Goal: Task Accomplishment & Management: Use online tool/utility

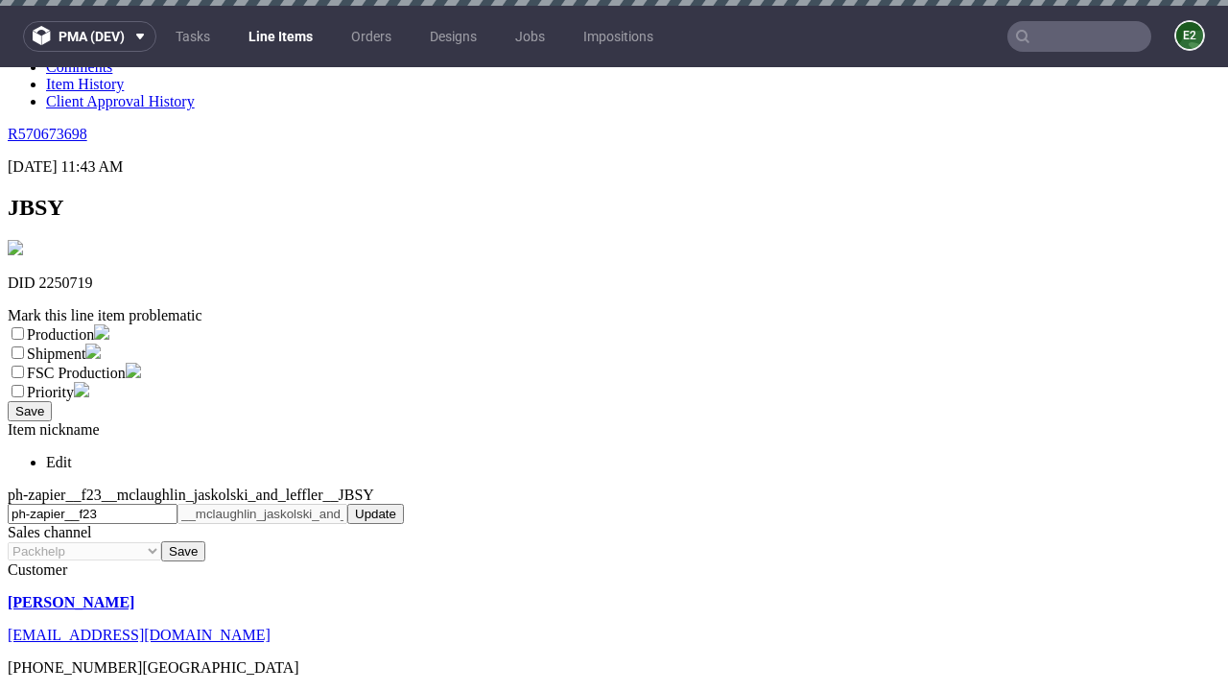
scroll to position [6, 0]
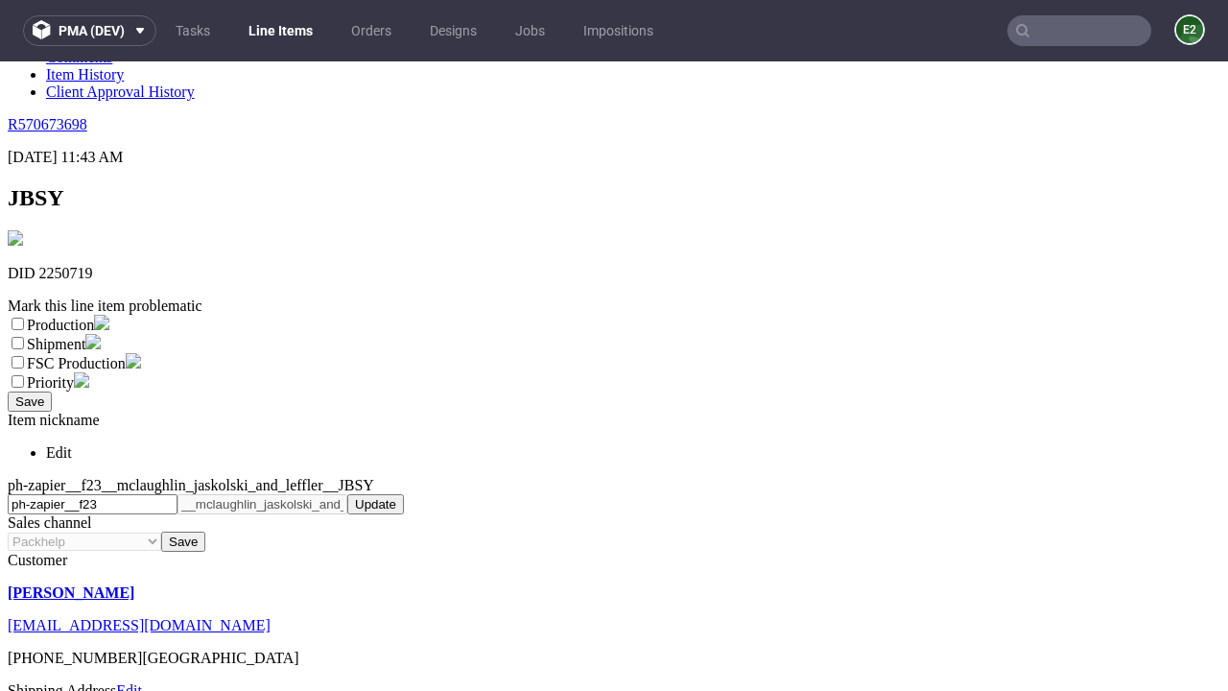
select select "dtp_ca_needed"
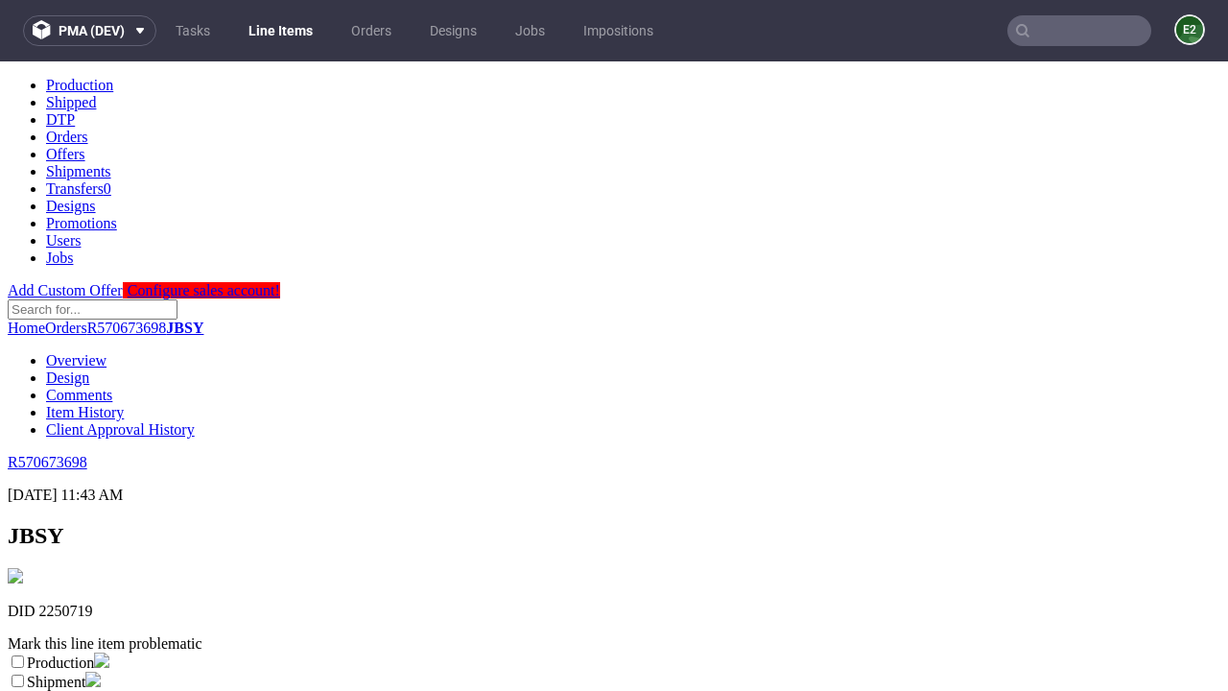
scroll to position [0, 0]
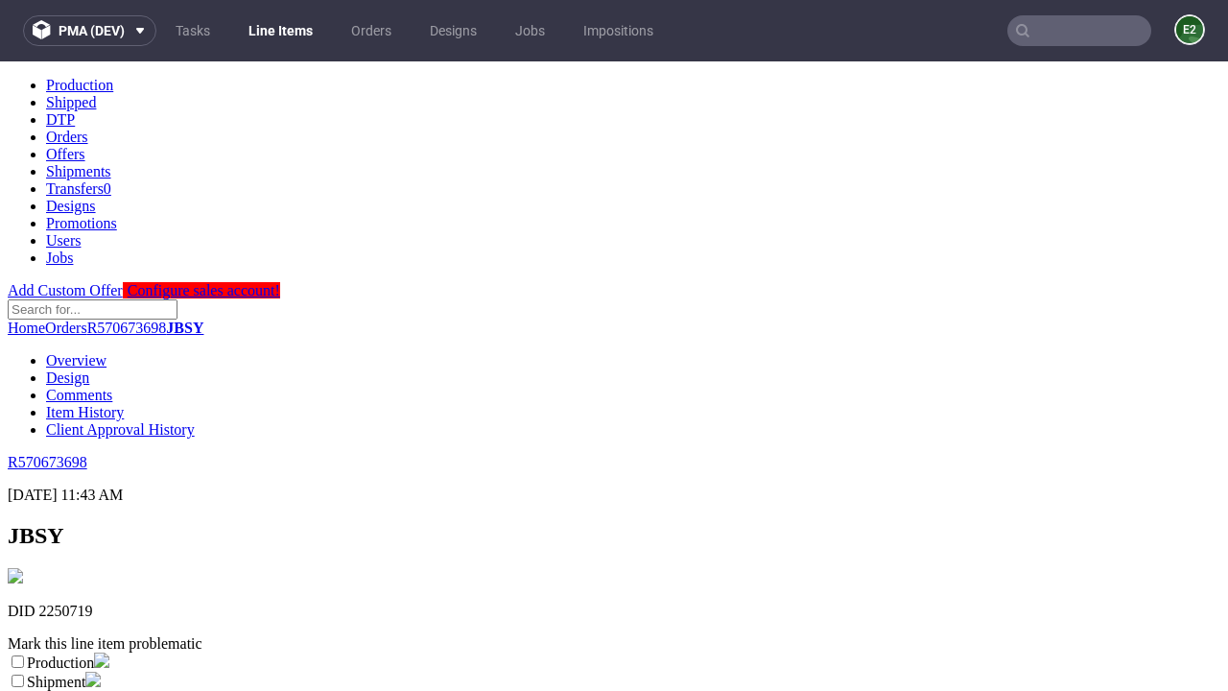
checkbox input "true"
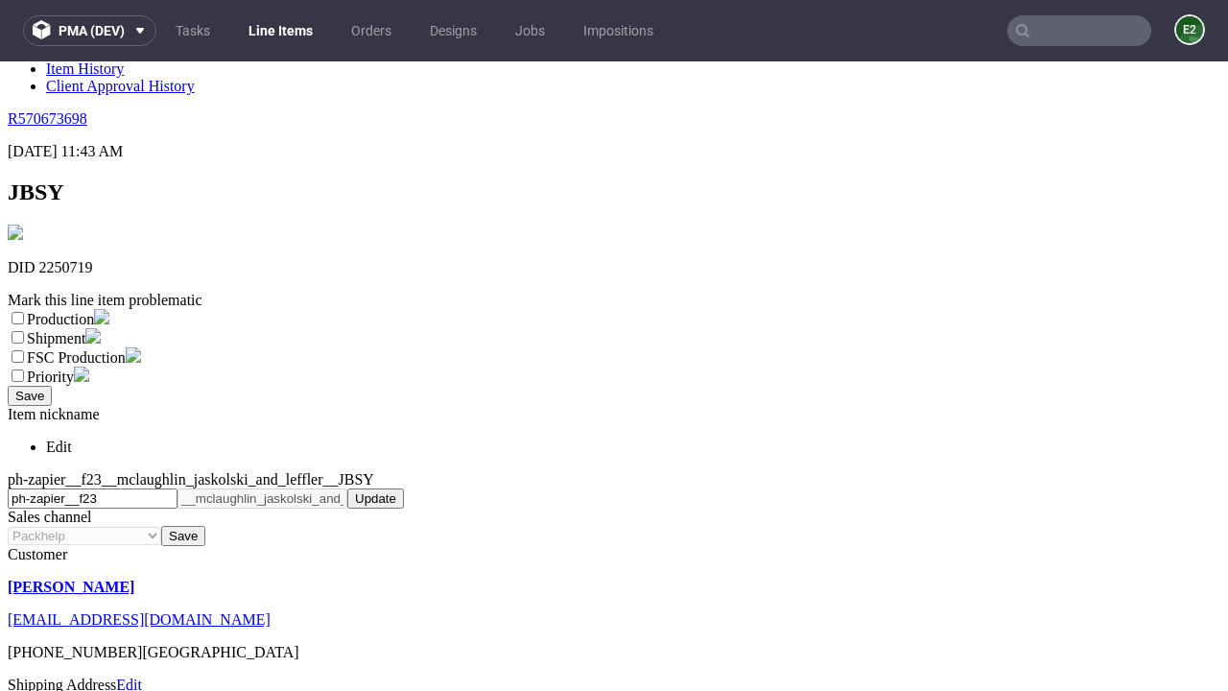
type textarea "test"
